Goal: Find specific page/section: Find specific page/section

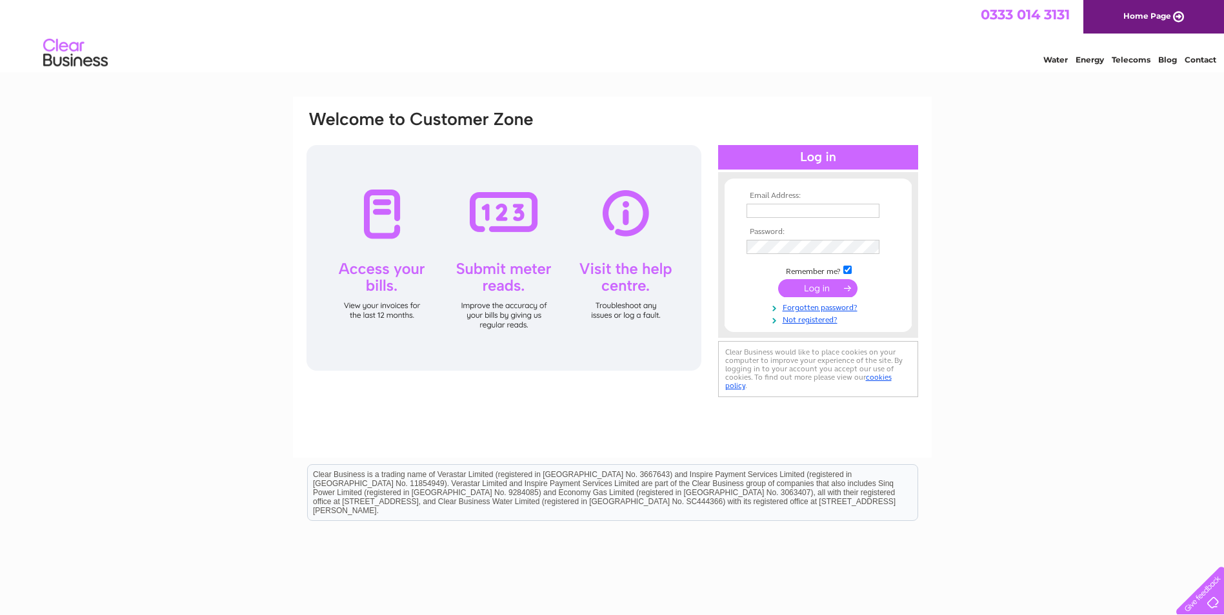
click at [771, 210] on input "text" at bounding box center [812, 211] width 133 height 14
type input "[EMAIL_ADDRESS][DOMAIN_NAME]"
click at [778, 281] on input "submit" at bounding box center [817, 290] width 79 height 18
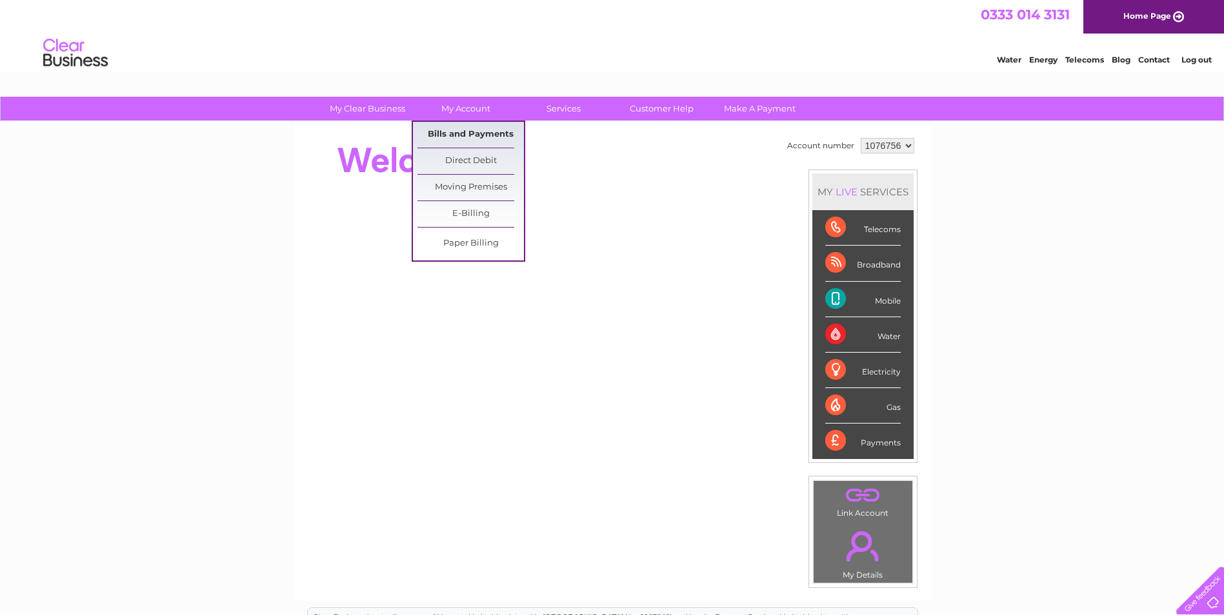
click at [468, 136] on link "Bills and Payments" at bounding box center [470, 135] width 106 height 26
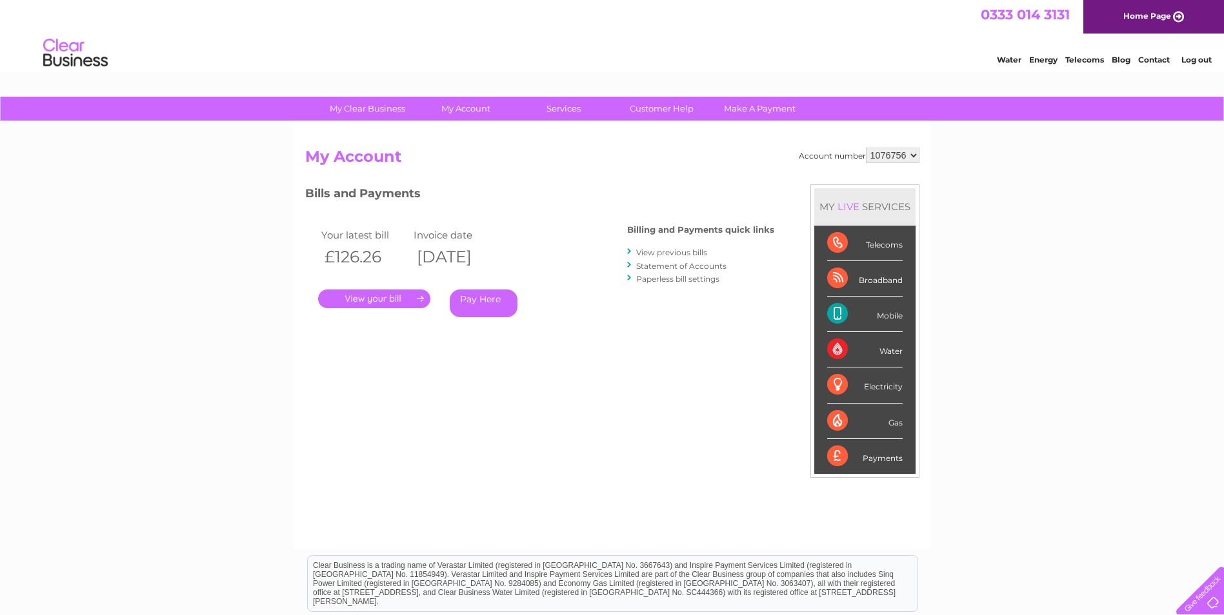
click at [377, 301] on link "." at bounding box center [374, 299] width 112 height 19
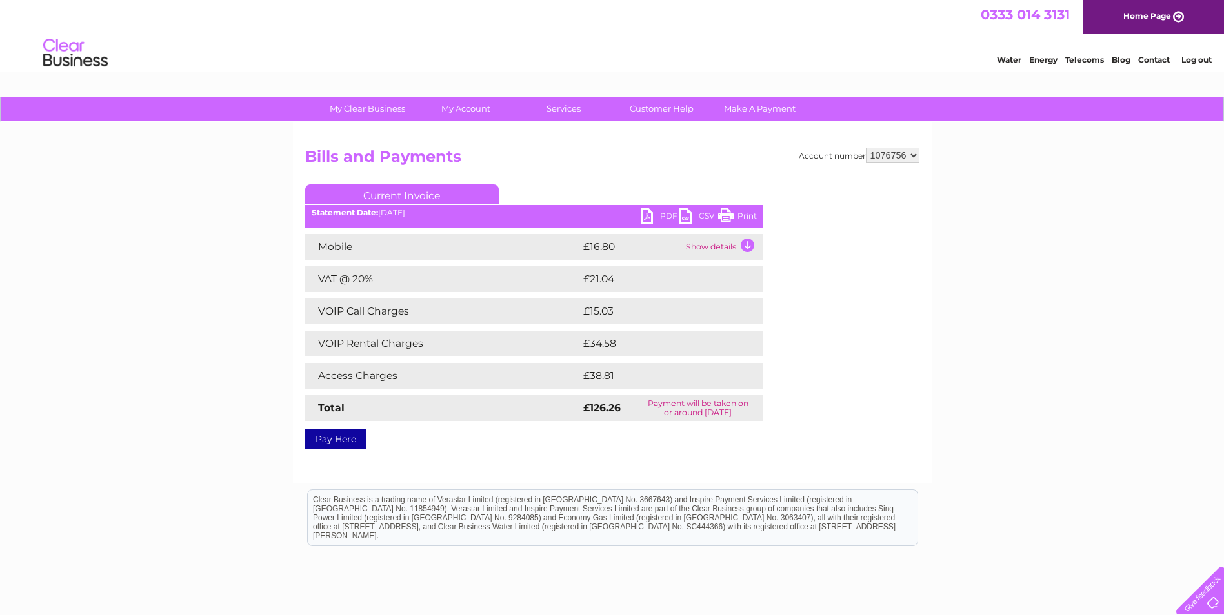
click at [665, 210] on link "PDF" at bounding box center [660, 217] width 39 height 19
